Goal: Transaction & Acquisition: Download file/media

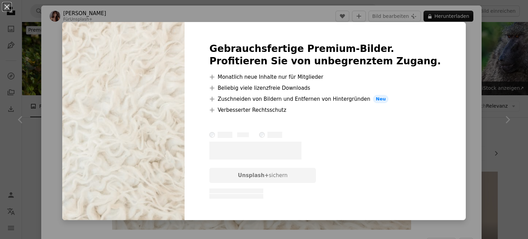
scroll to position [2680, 0]
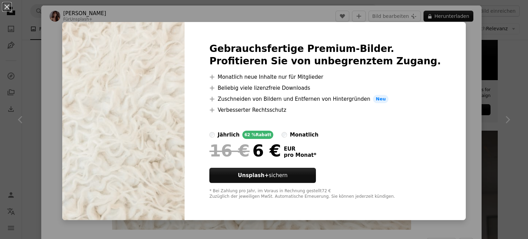
click at [457, 49] on div "An X shape Gebrauchsfertige Premium-Bilder. Profitieren Sie von unbegrenztem Zu…" at bounding box center [264, 119] width 528 height 239
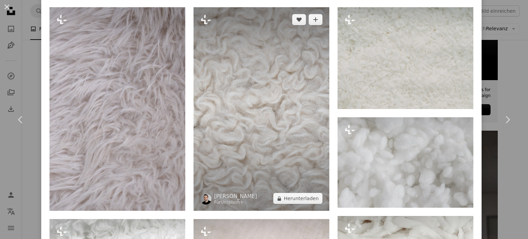
scroll to position [447, 0]
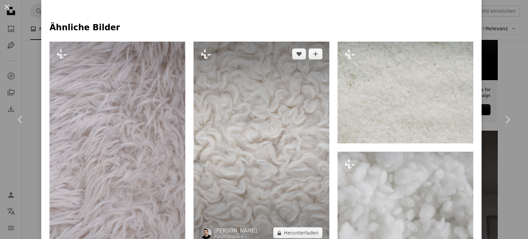
drag, startPoint x: 263, startPoint y: 115, endPoint x: 249, endPoint y: 135, distance: 24.3
click at [249, 135] on img at bounding box center [261, 144] width 136 height 204
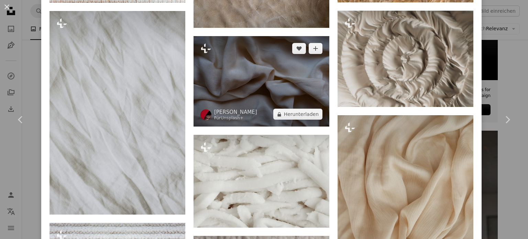
scroll to position [1478, 0]
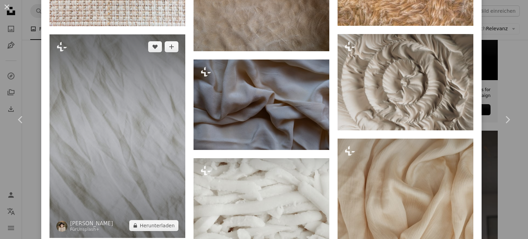
click at [153, 119] on img at bounding box center [117, 135] width 136 height 203
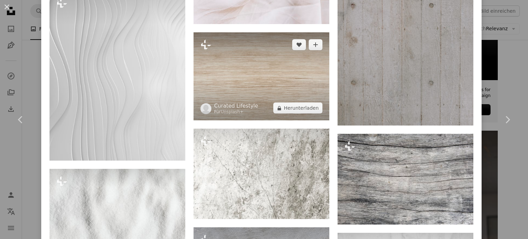
scroll to position [1821, 0]
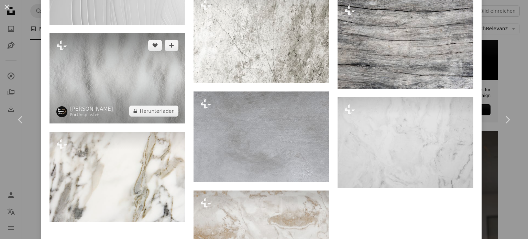
click at [144, 79] on img at bounding box center [117, 78] width 136 height 90
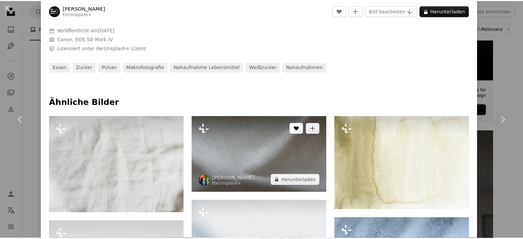
scroll to position [275, 0]
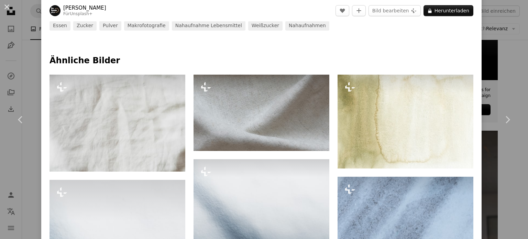
click at [499, 41] on div "An X shape Chevron left Chevron right [PERSON_NAME] Für Unsplash+ A heart A plu…" at bounding box center [264, 119] width 528 height 239
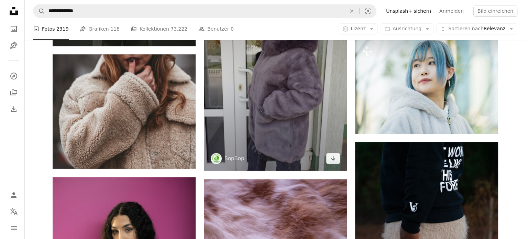
scroll to position [2990, 0]
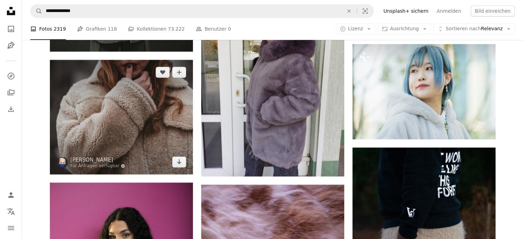
click at [145, 120] on img at bounding box center [121, 117] width 143 height 114
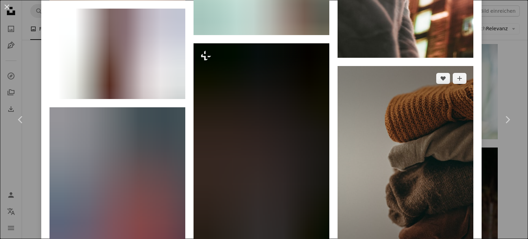
scroll to position [2955, 0]
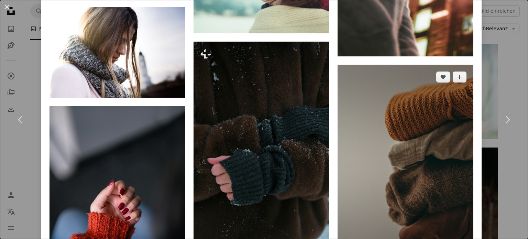
click at [388, 100] on img at bounding box center [405, 167] width 136 height 204
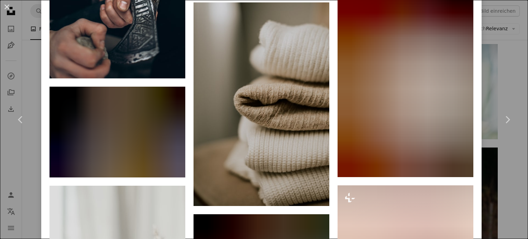
scroll to position [1306, 0]
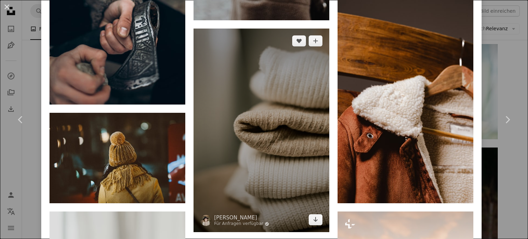
click at [298, 104] on img at bounding box center [261, 130] width 136 height 203
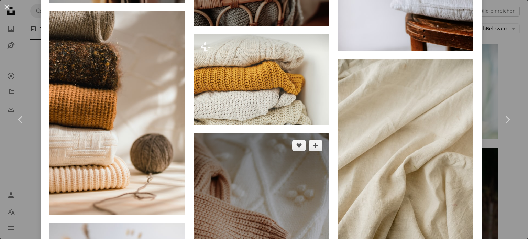
scroll to position [2027, 0]
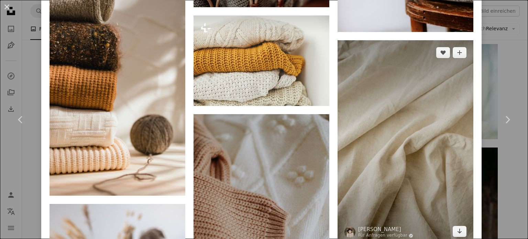
click at [366, 120] on img at bounding box center [405, 141] width 136 height 203
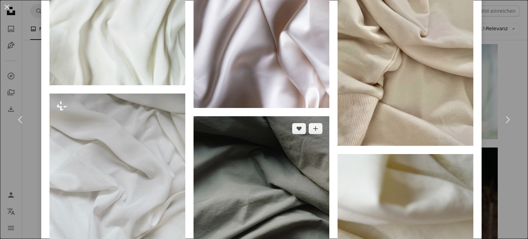
scroll to position [481, 0]
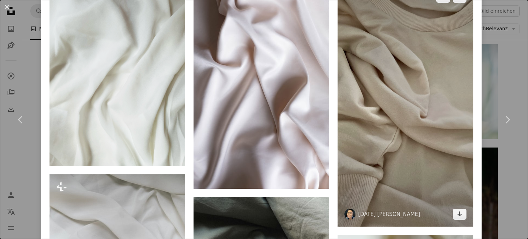
click at [404, 144] on img at bounding box center [405, 105] width 136 height 241
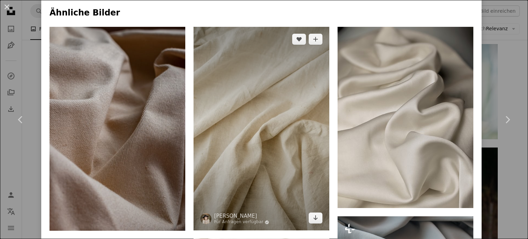
scroll to position [447, 0]
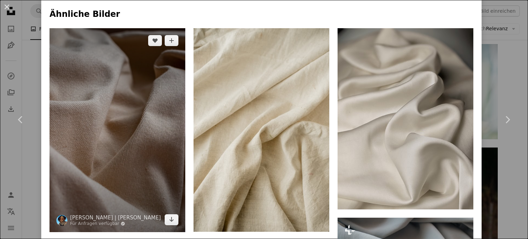
click at [148, 145] on img at bounding box center [117, 130] width 136 height 204
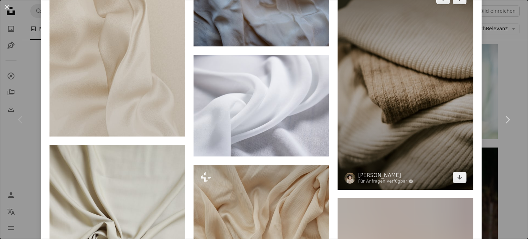
scroll to position [2586, 0]
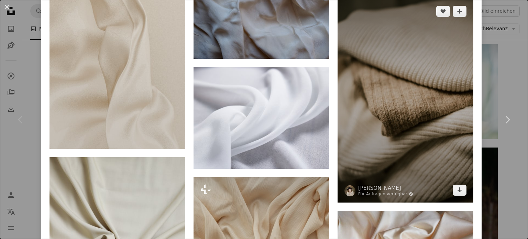
click at [391, 90] on img at bounding box center [405, 100] width 136 height 203
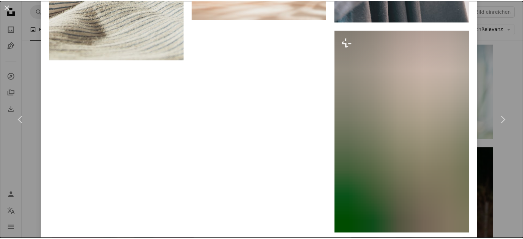
scroll to position [4699, 0]
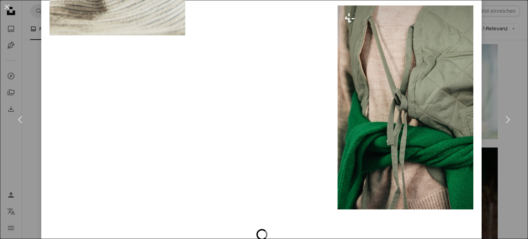
click at [507, 73] on div "An X shape Chevron left Chevron right [PERSON_NAME] Für Anfragen verfügbar A ch…" at bounding box center [264, 119] width 528 height 239
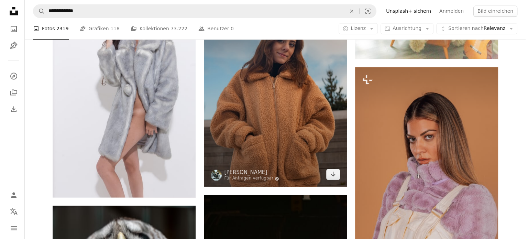
scroll to position [3677, 0]
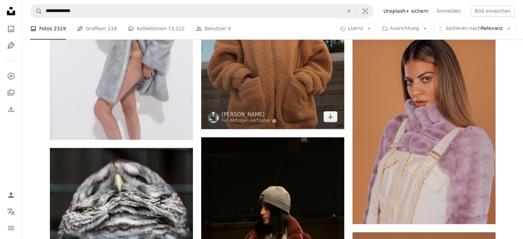
click at [271, 110] on img at bounding box center [272, 20] width 143 height 217
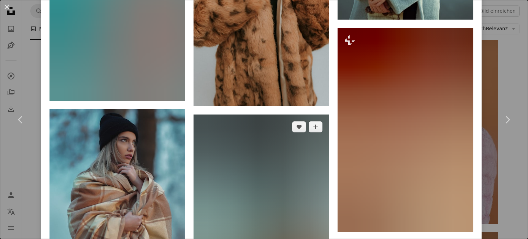
scroll to position [2027, 0]
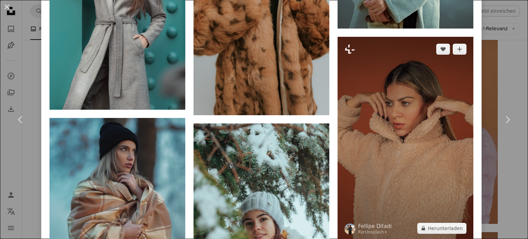
click at [363, 109] on img at bounding box center [405, 139] width 136 height 204
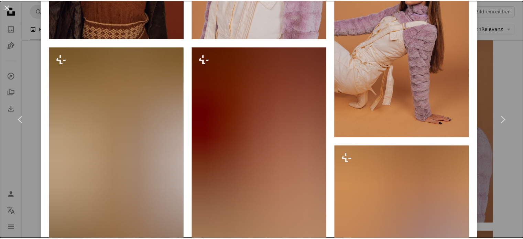
scroll to position [3185, 0]
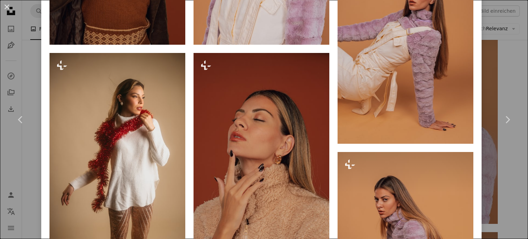
click at [506, 60] on div "An X shape Chevron left Chevron right Fellipe Ditadi Für Unsplash+ A heart A pl…" at bounding box center [264, 119] width 528 height 239
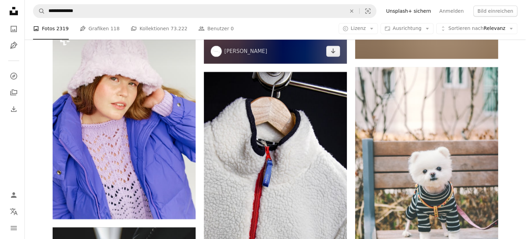
scroll to position [8316, 0]
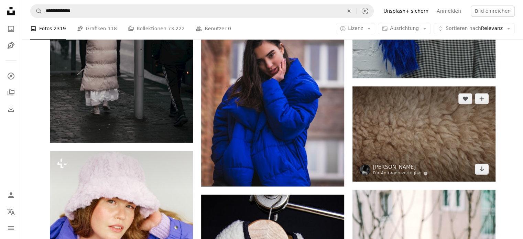
click at [402, 137] on img at bounding box center [423, 133] width 143 height 95
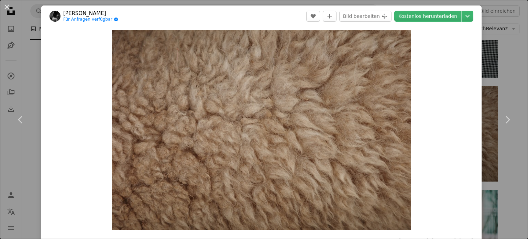
click at [496, 45] on div "An X shape Chevron left Chevron right Shiori Miyashita Für Anfragen verfügbar A…" at bounding box center [264, 119] width 528 height 239
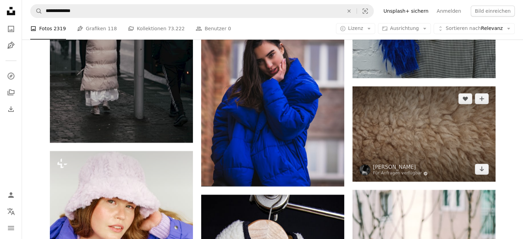
click at [440, 126] on img at bounding box center [423, 133] width 143 height 95
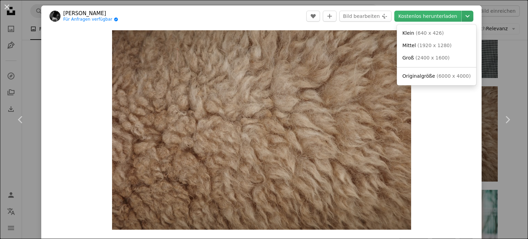
click at [464, 19] on icon "Chevron down" at bounding box center [467, 16] width 11 height 8
click at [449, 79] on span "( 6000 x 4000 )" at bounding box center [453, 75] width 34 height 5
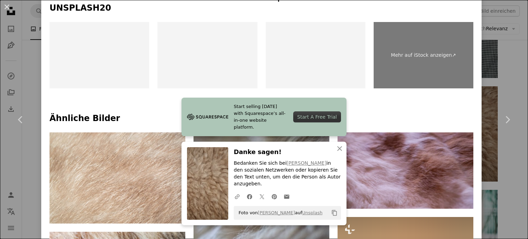
scroll to position [344, 0]
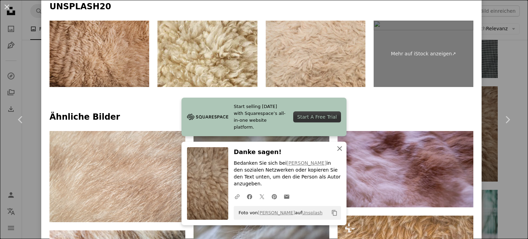
click at [337, 151] on icon "button" at bounding box center [339, 148] width 5 height 5
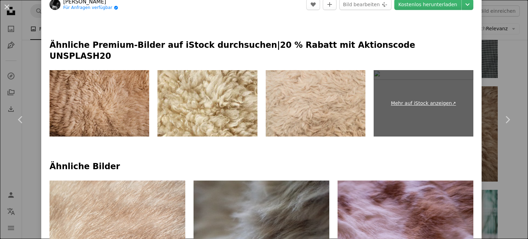
scroll to position [275, 0]
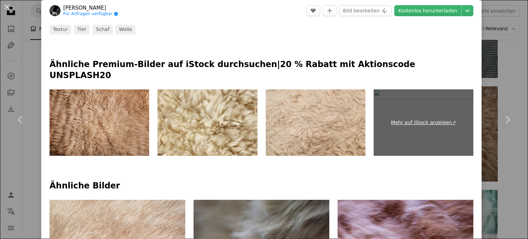
click at [411, 119] on link "Mehr auf iStock anzeigen ↗" at bounding box center [424, 122] width 100 height 67
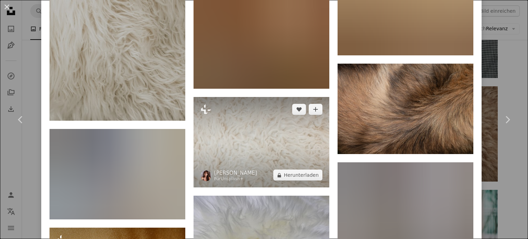
scroll to position [1306, 0]
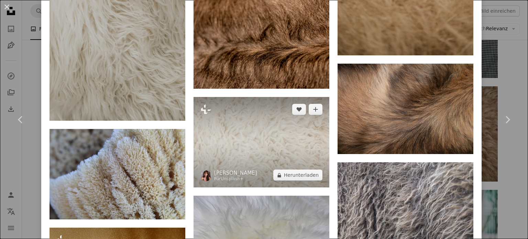
click at [264, 105] on img at bounding box center [261, 142] width 136 height 90
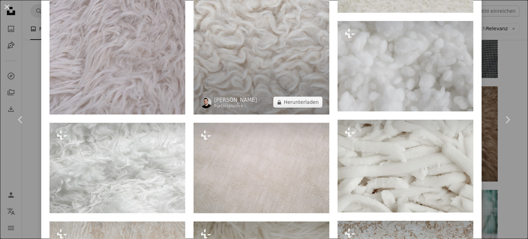
scroll to position [550, 0]
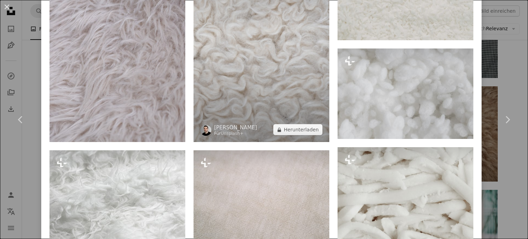
click at [284, 82] on img at bounding box center [261, 40] width 136 height 204
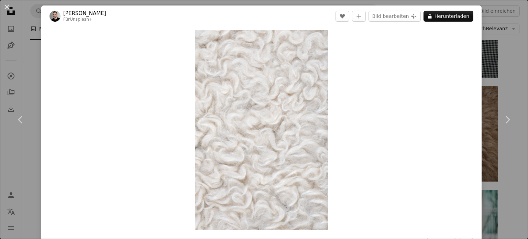
click at [492, 36] on div "An X shape Chevron left Chevron right [PERSON_NAME] Für Unsplash+ A heart A plu…" at bounding box center [264, 119] width 528 height 239
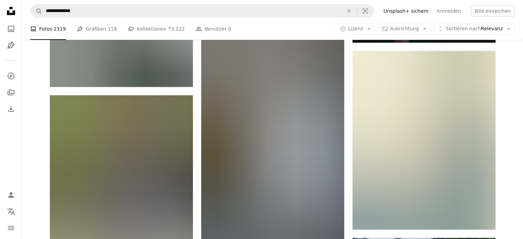
scroll to position [12783, 0]
